Goal: Information Seeking & Learning: Learn about a topic

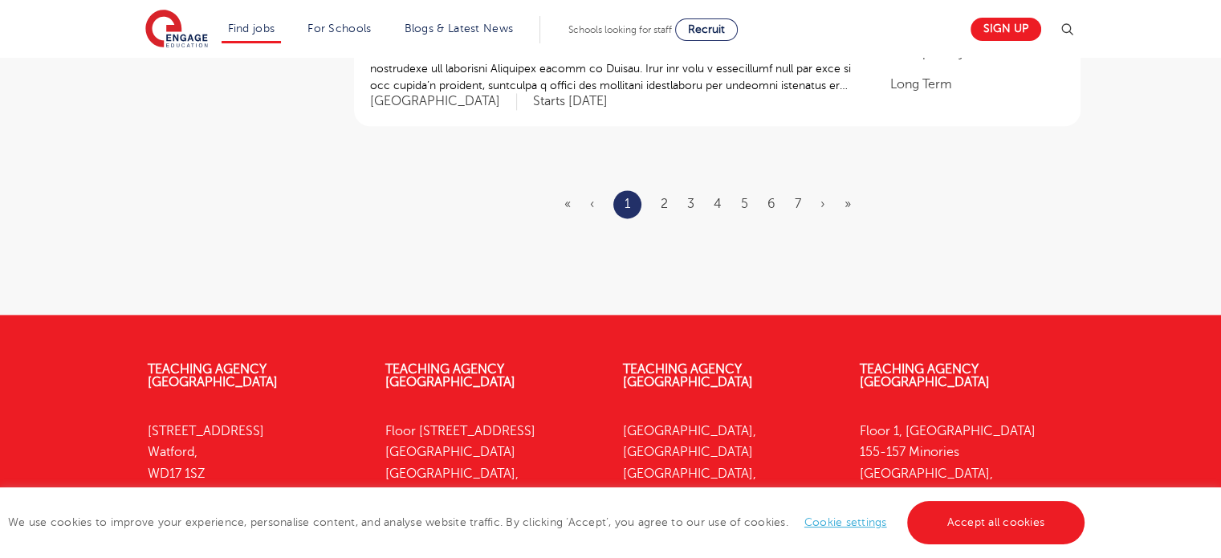
scroll to position [2045, 0]
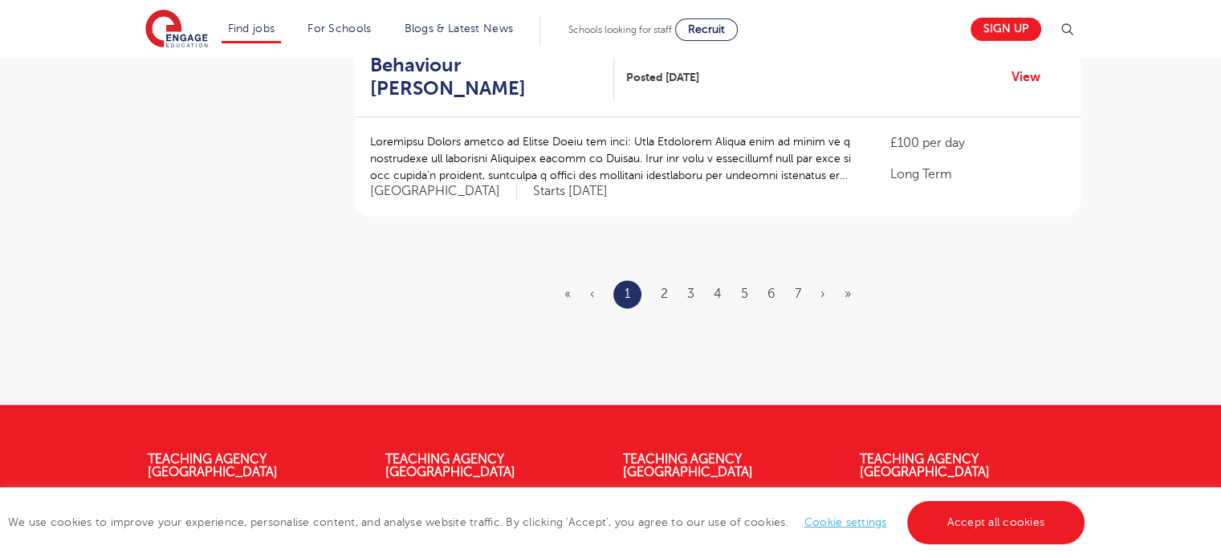
click at [668, 295] on ul "« ‹ 1 2 3 4 5 6 7 › »" at bounding box center [717, 294] width 306 height 28
click at [667, 295] on link "2" at bounding box center [664, 294] width 7 height 14
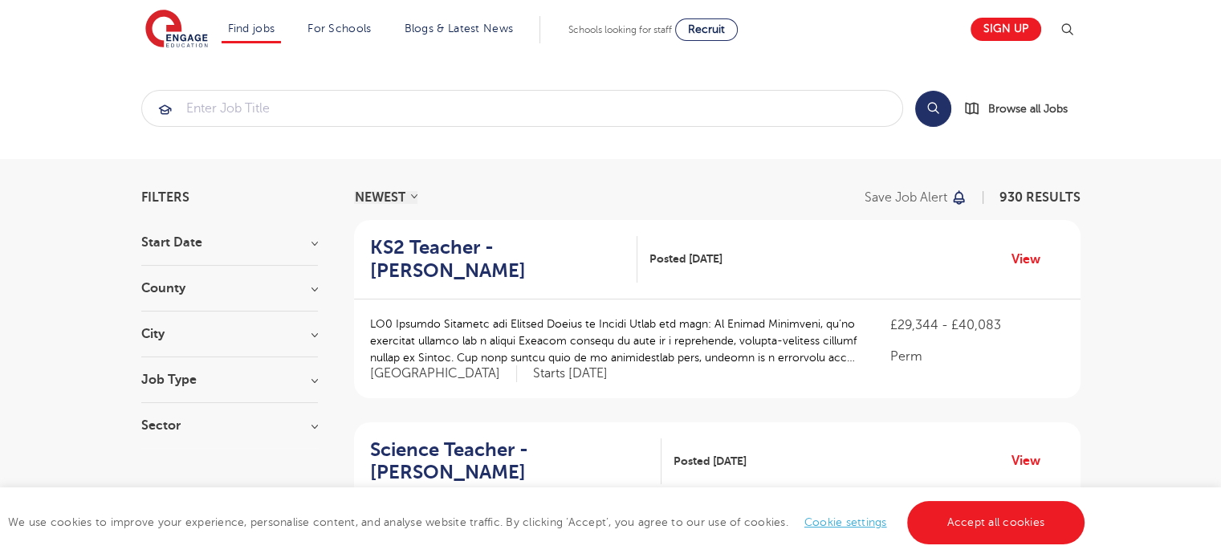
click at [518, 230] on div "KS2 Teacher - Sutton Posted 24/09/25 View" at bounding box center [717, 259] width 726 height 79
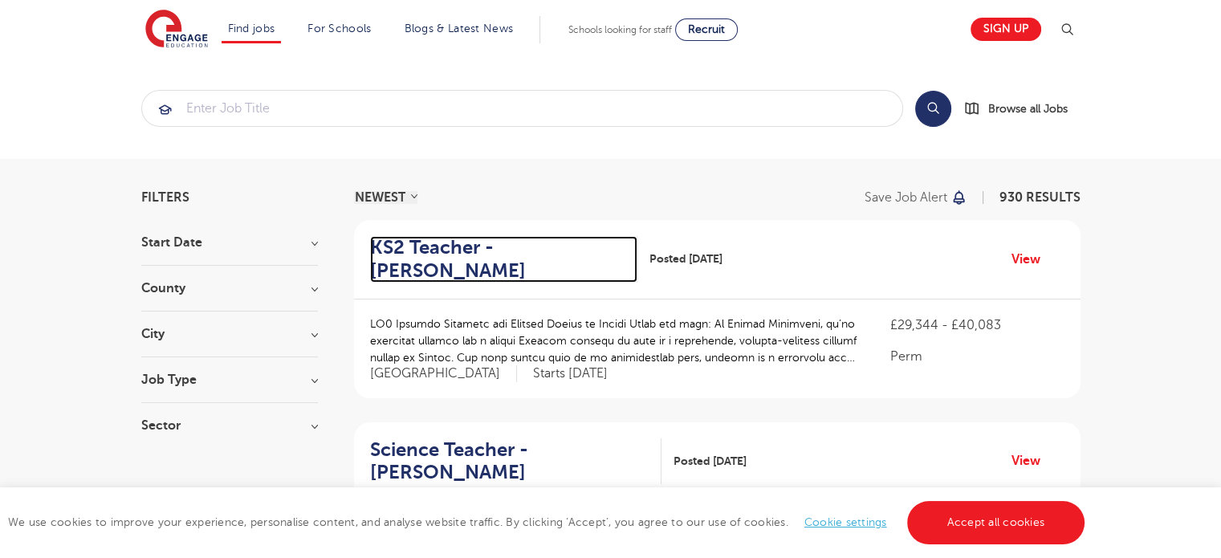
click at [525, 244] on h2 "KS2 Teacher - Sutton" at bounding box center [497, 259] width 254 height 47
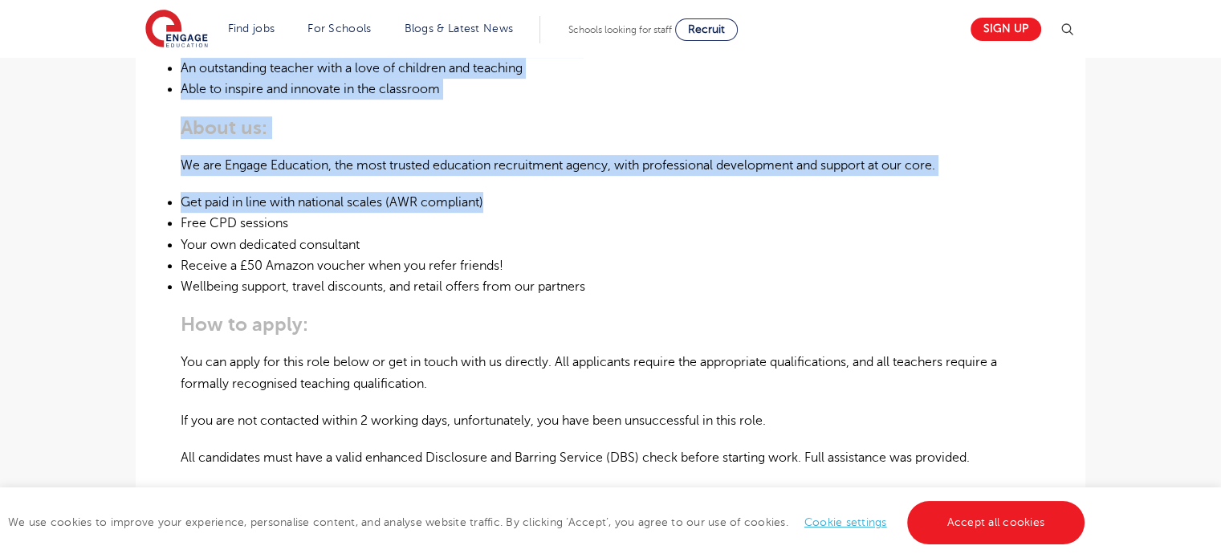
scroll to position [722, 0]
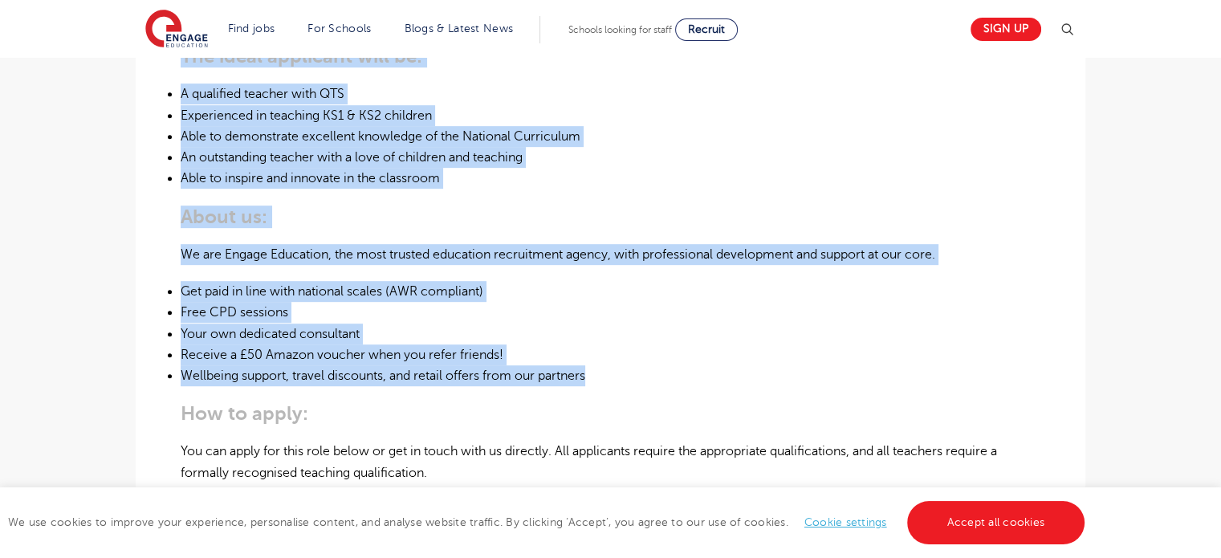
drag, startPoint x: 172, startPoint y: 131, endPoint x: 652, endPoint y: 350, distance: 527.6
click at [652, 350] on div "£29,344 - £40,083 Perm [GEOGRAPHIC_DATA] - [GEOGRAPHIC_DATA] Beginning 10/25 KS…" at bounding box center [610, 210] width 924 height 1105
copy div "LO3 Ipsumdo Sitametc adi Elitsed Doeius te Incidi Utlab etd magn: Al Enimad Min…"
